Goal: Entertainment & Leisure: Consume media (video, audio)

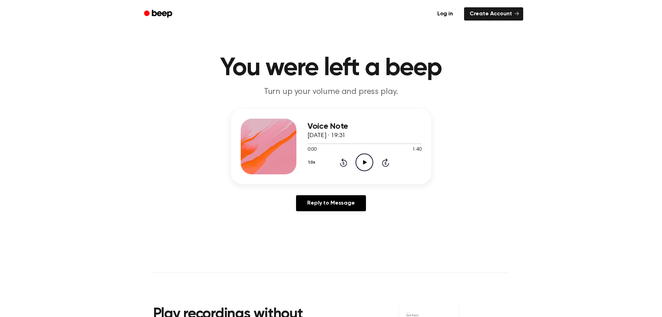
click at [366, 161] on icon "Play Audio" at bounding box center [364, 162] width 18 height 18
click at [363, 161] on icon at bounding box center [365, 162] width 4 height 5
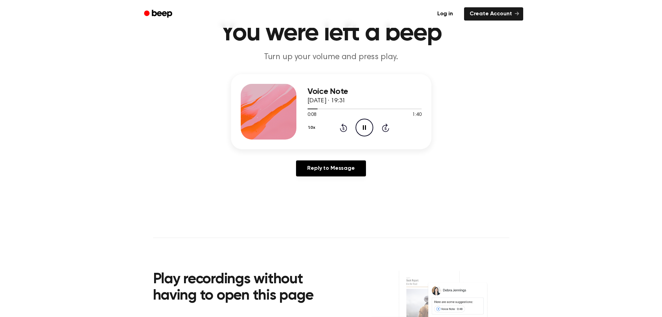
scroll to position [70, 0]
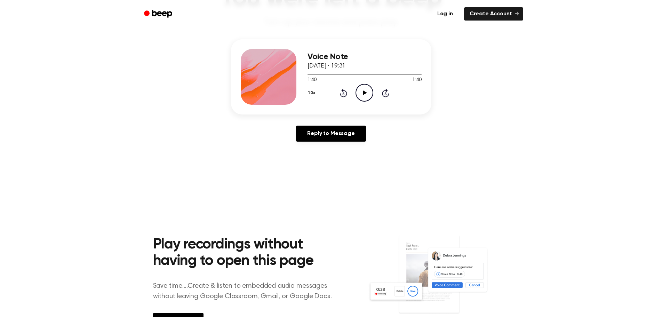
click at [364, 90] on icon "Play Audio" at bounding box center [364, 93] width 18 height 18
drag, startPoint x: 396, startPoint y: 76, endPoint x: 388, endPoint y: 78, distance: 8.1
click at [388, 77] on div "1:24 1:40 Your browser does not support the [object Object] element." at bounding box center [364, 77] width 114 height 13
click at [343, 96] on icon "Rewind 5 seconds" at bounding box center [343, 92] width 8 height 9
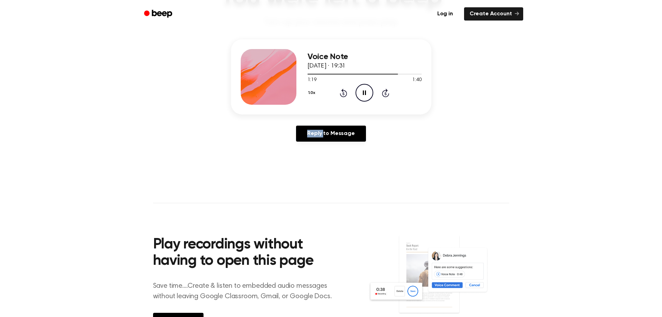
click at [343, 96] on icon "Rewind 5 seconds" at bounding box center [343, 92] width 8 height 9
click at [343, 95] on icon "Rewind 5 seconds" at bounding box center [343, 92] width 8 height 9
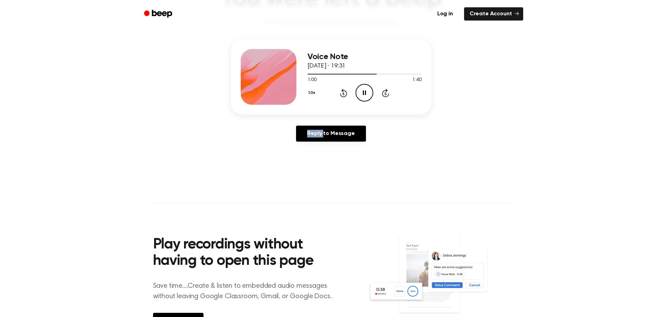
click at [343, 95] on icon "Rewind 5 seconds" at bounding box center [343, 92] width 8 height 9
